Goal: Navigation & Orientation: Find specific page/section

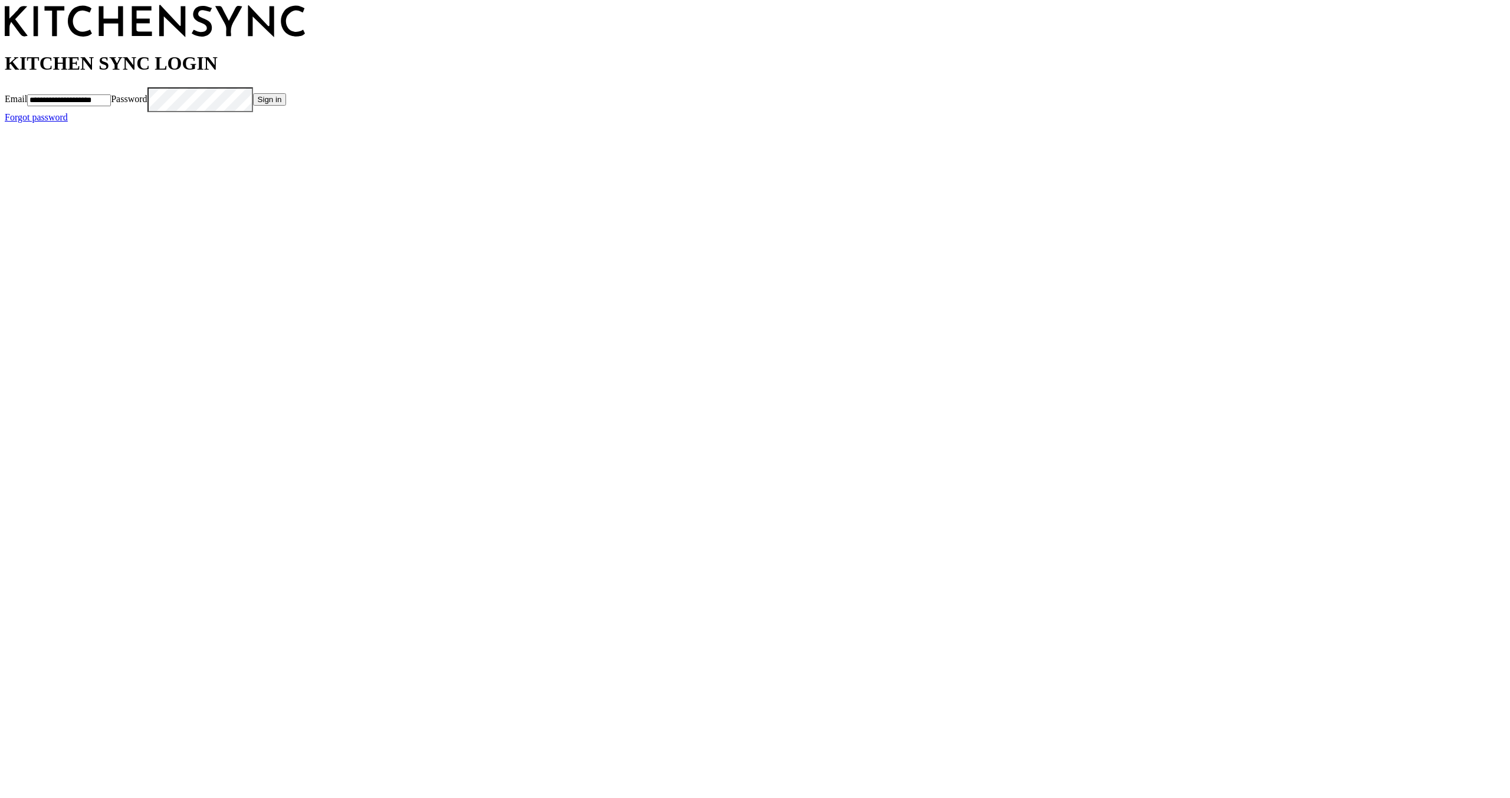
scroll to position [0, 5]
click at [309, 106] on button "Sign in" at bounding box center [292, 99] width 34 height 12
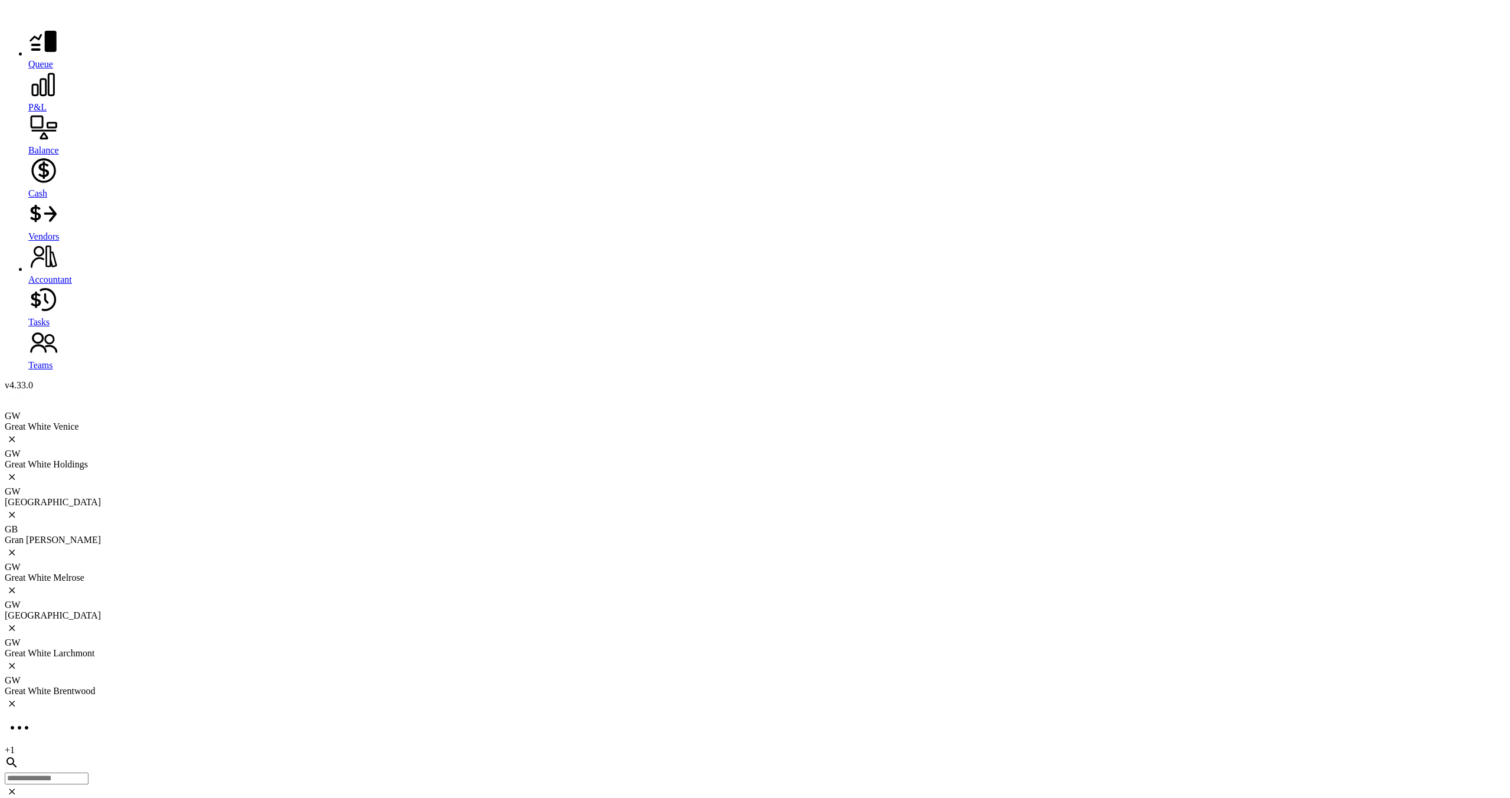
click at [131, 411] on div "GW Great White Venice" at bounding box center [755, 430] width 1501 height 38
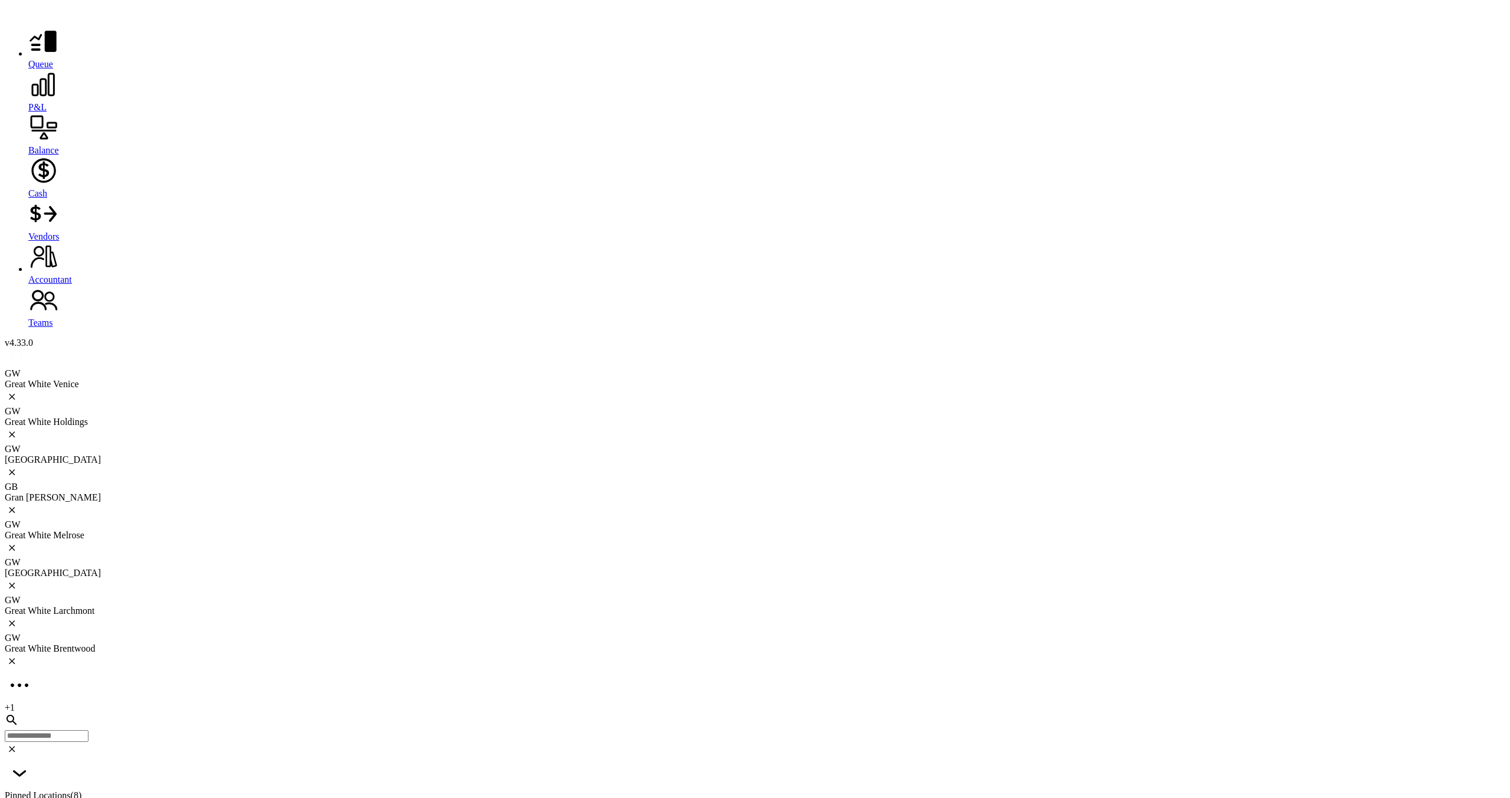
click at [246, 406] on div "GW Great White Holdings" at bounding box center [755, 425] width 1501 height 38
click at [377, 454] on div "[GEOGRAPHIC_DATA]" at bounding box center [755, 459] width 1501 height 11
click at [504, 492] on div "Gran [PERSON_NAME]" at bounding box center [755, 497] width 1501 height 11
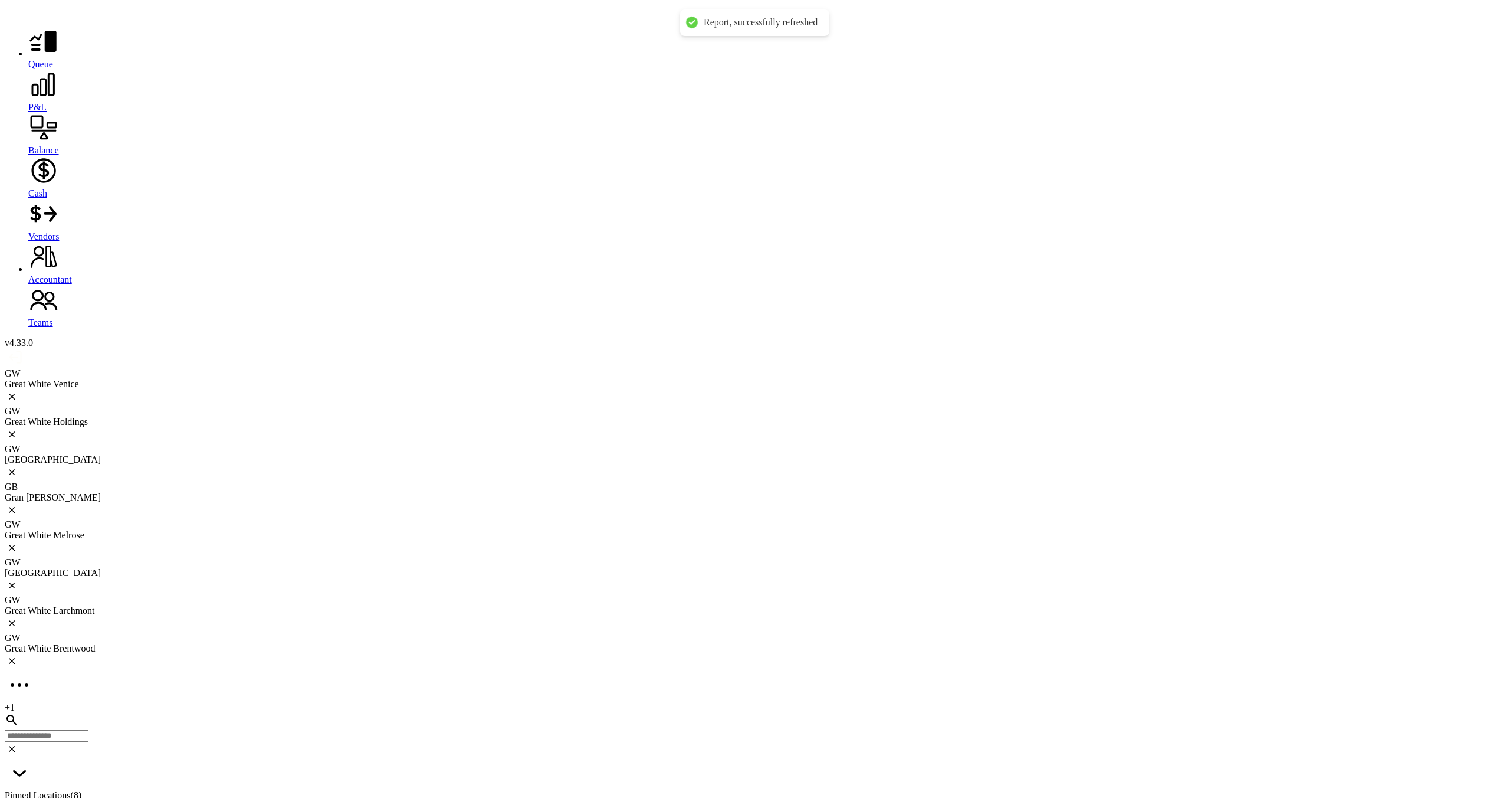
click at [636, 519] on div "GW Great White Melrose" at bounding box center [755, 538] width 1501 height 38
click at [807, 567] on div "[GEOGRAPHIC_DATA]" at bounding box center [755, 572] width 1501 height 11
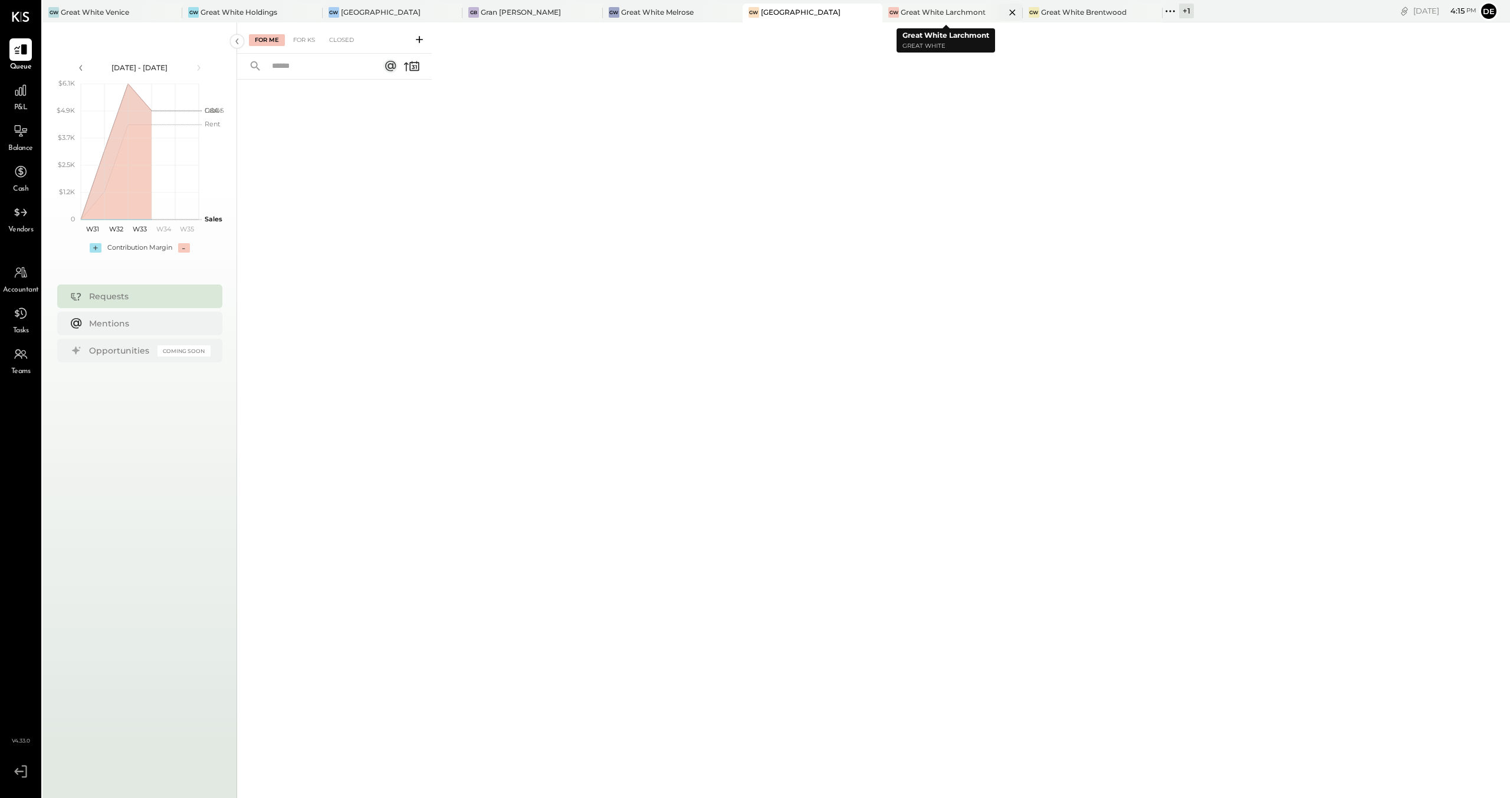
click at [920, 15] on div "Great White Larchmont" at bounding box center [943, 12] width 85 height 10
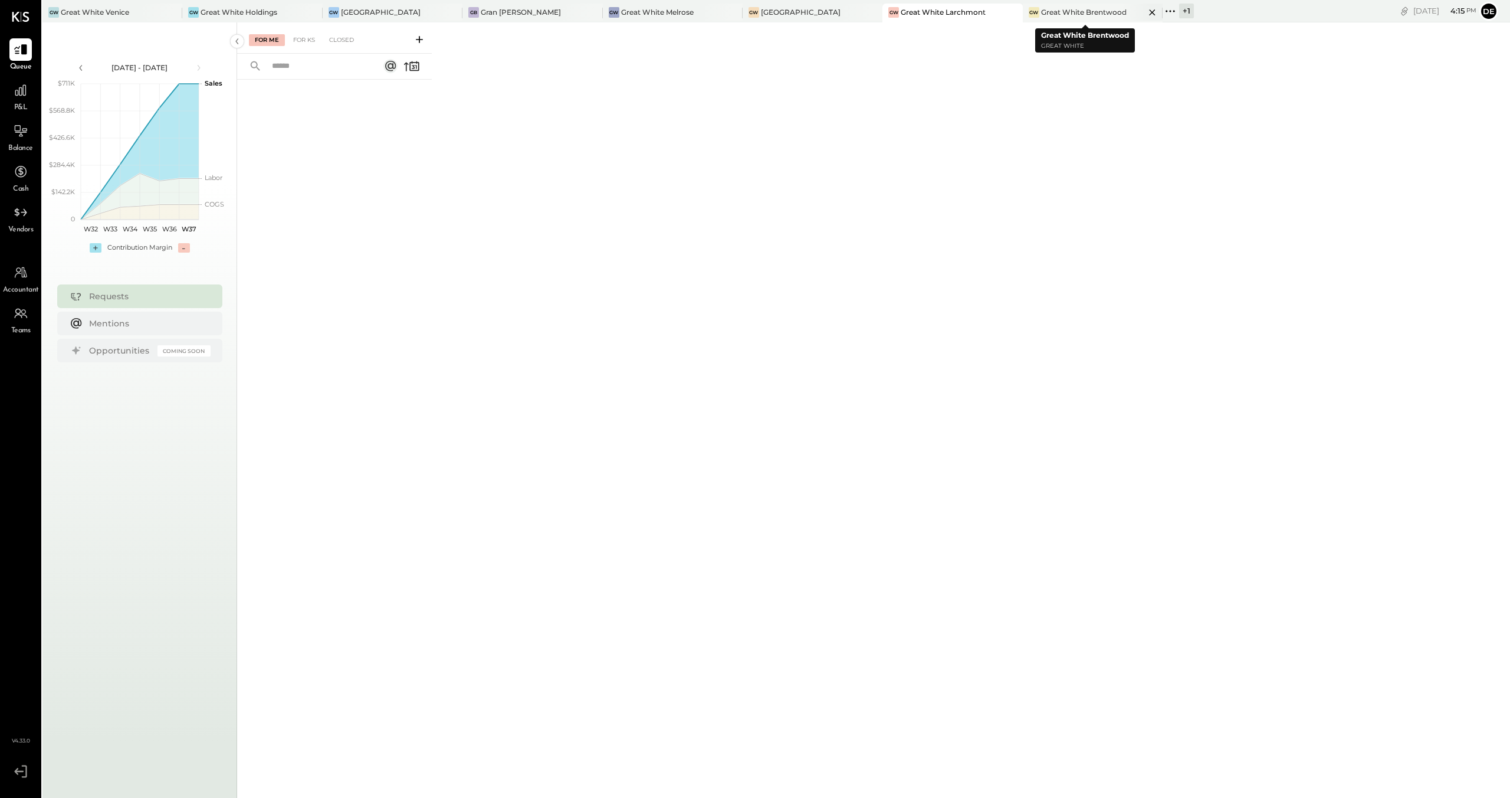
click at [1045, 17] on div "Great White Brentwood" at bounding box center [1084, 12] width 86 height 10
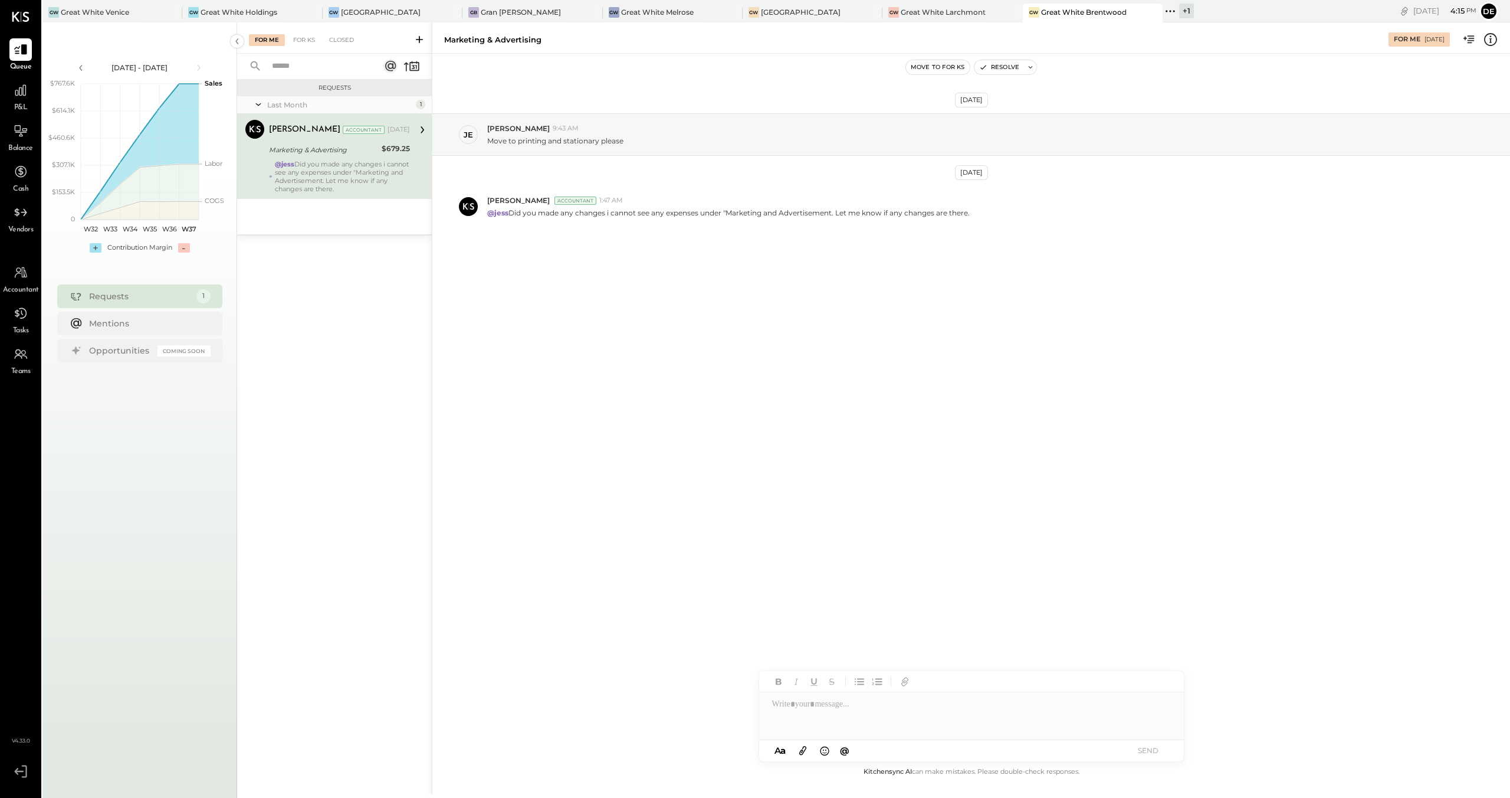
click at [1163, 13] on icon at bounding box center [1170, 11] width 15 height 15
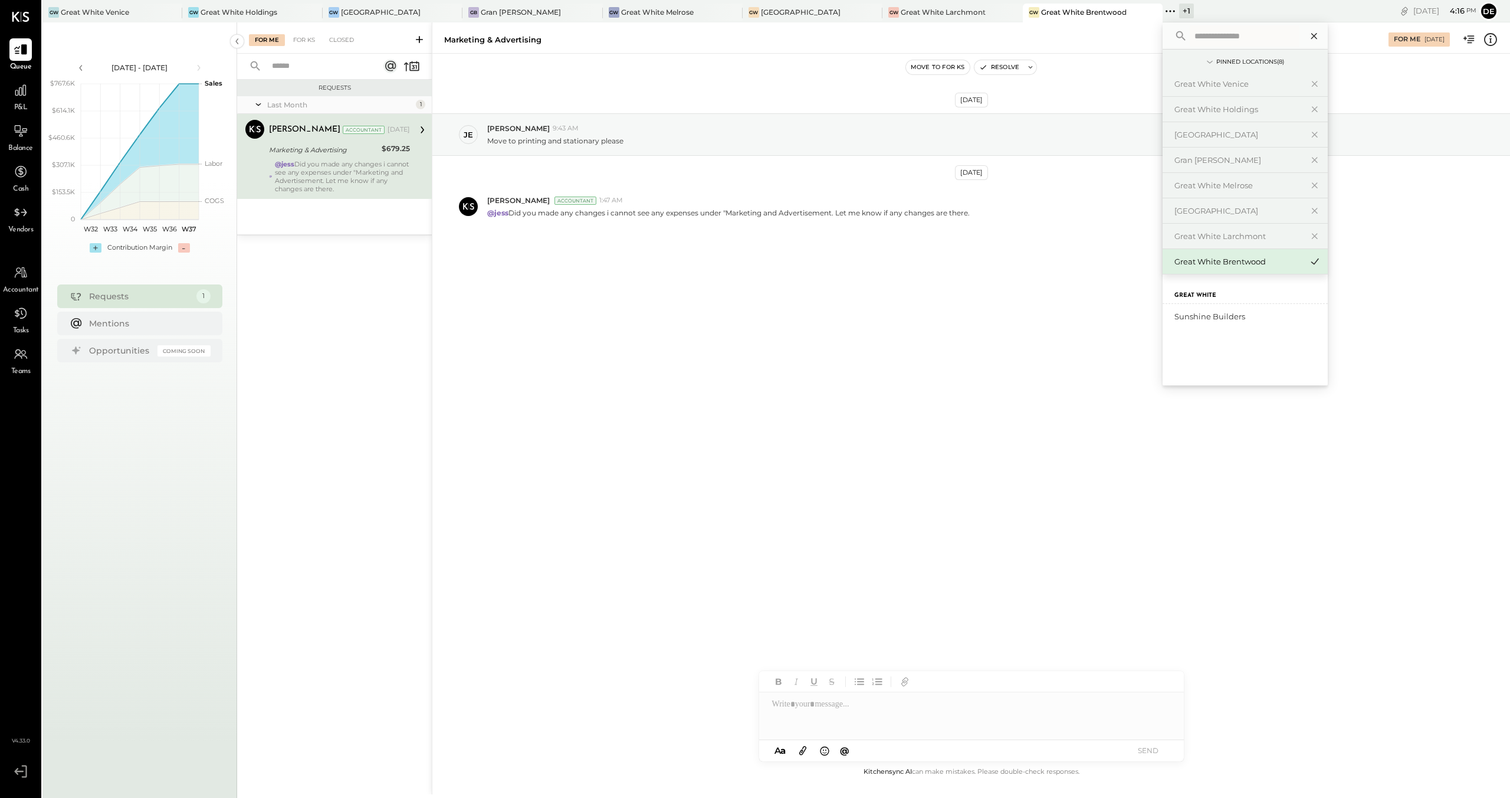
click at [1307, 37] on icon at bounding box center [1314, 35] width 15 height 15
